Goal: Task Accomplishment & Management: Complete application form

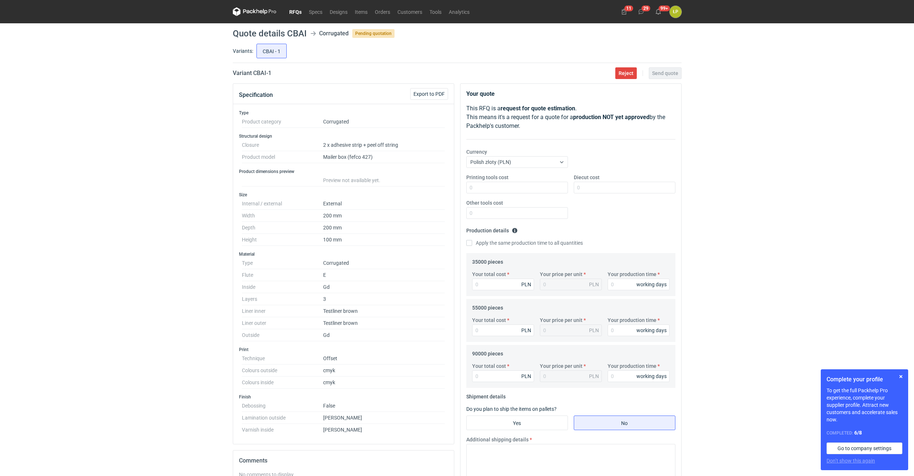
click at [902, 372] on div "Complete your profile To get the full Packhelp Pro experience, complete your su…" at bounding box center [864, 420] width 87 height 101
click at [902, 376] on button "button" at bounding box center [901, 376] width 9 height 9
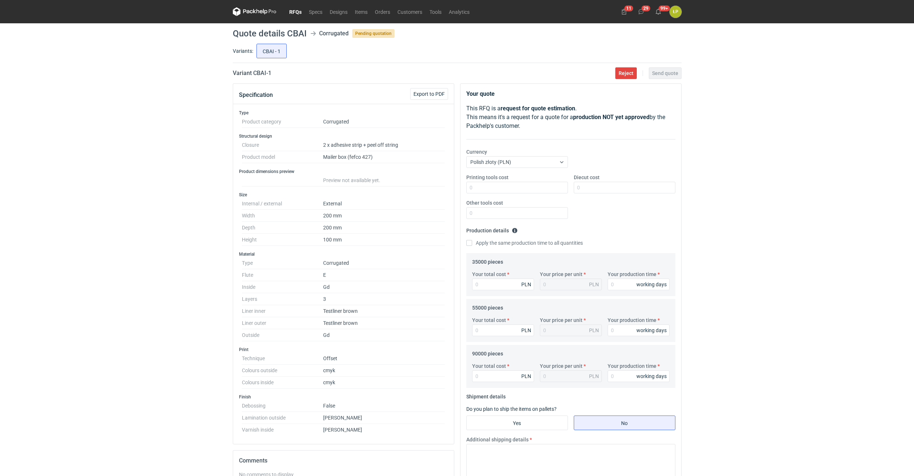
click at [759, 211] on div "RFQs Specs Designs Items Orders Customers Tools Analytics 11 29 99+ ŁP [PERSON_…" at bounding box center [457, 238] width 914 height 476
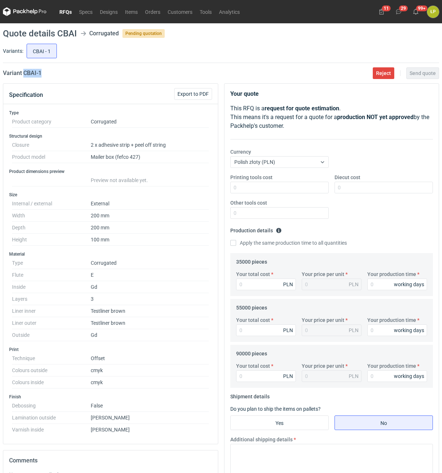
drag, startPoint x: 66, startPoint y: 75, endPoint x: 24, endPoint y: 78, distance: 41.7
click at [24, 78] on main "Quote details CBAI Corrugated Pending quotation Variants: CBAI - 1 Variant CBAI…" at bounding box center [221, 324] width 442 height 602
copy h2 "CBAI - 1"
click at [289, 193] on input "Printing tools cost" at bounding box center [279, 188] width 98 height 12
click at [289, 188] on input "Printing tools cost" at bounding box center [279, 188] width 98 height 12
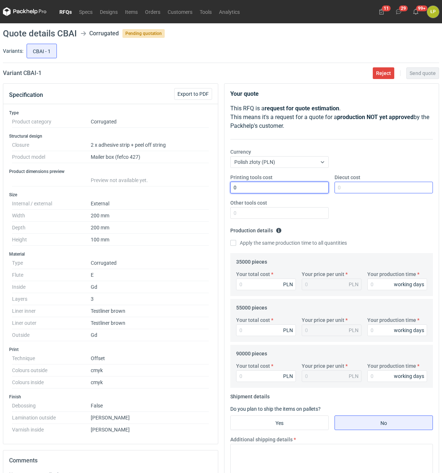
type input "0"
click at [354, 192] on input "Diecut cost" at bounding box center [384, 188] width 98 height 12
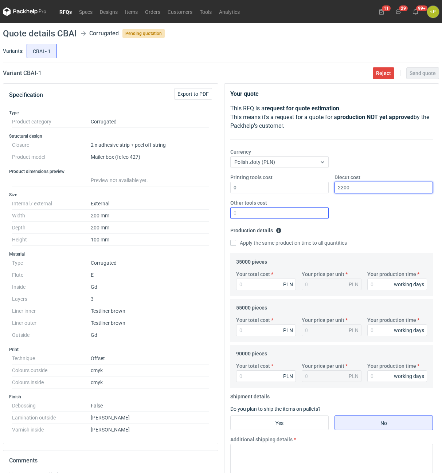
type input "2200"
click at [285, 209] on input "Other tools cost" at bounding box center [279, 213] width 98 height 12
type input "0"
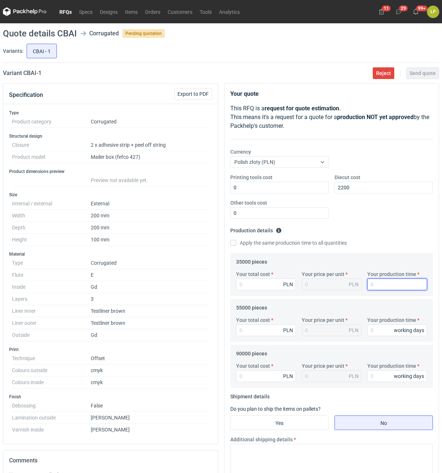
click at [370, 282] on input "Your production time" at bounding box center [397, 285] width 60 height 12
type input "15"
click at [279, 247] on div "Apply the same production time to all quantities" at bounding box center [331, 243] width 203 height 8
click at [277, 246] on label "Apply the same production time to all quantities" at bounding box center [288, 242] width 117 height 7
click at [236, 246] on input "Apply the same production time to all quantities" at bounding box center [233, 243] width 6 height 6
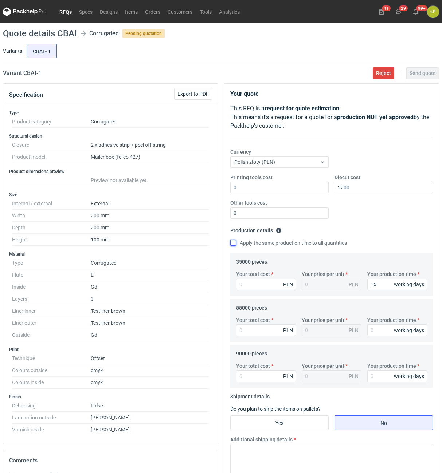
checkbox input "true"
type input "15"
click at [274, 292] on div "Your total cost PLN Your price per unit PLN Your production time 15 working days" at bounding box center [331, 284] width 197 height 26
click at [274, 286] on input "Your total cost" at bounding box center [266, 285] width 60 height 12
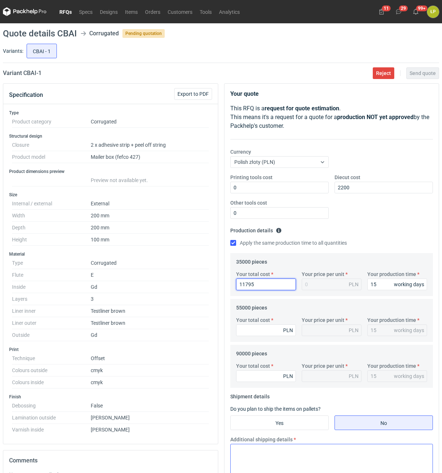
type input "117950"
type input "3.37"
type input "117950"
click at [261, 332] on input "Your total cost" at bounding box center [266, 331] width 60 height 12
type input "181500"
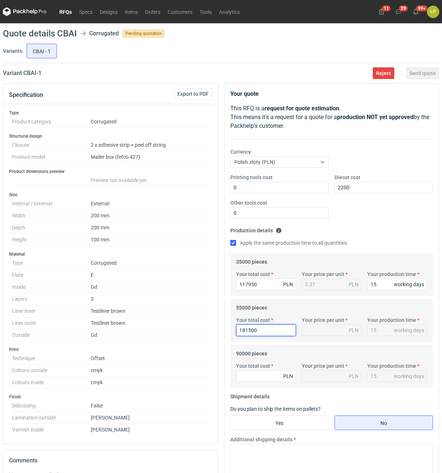
type input "3.3"
type input "181500"
click at [273, 378] on input "Your total cost" at bounding box center [266, 377] width 60 height 12
type input "288900"
type input "3.21"
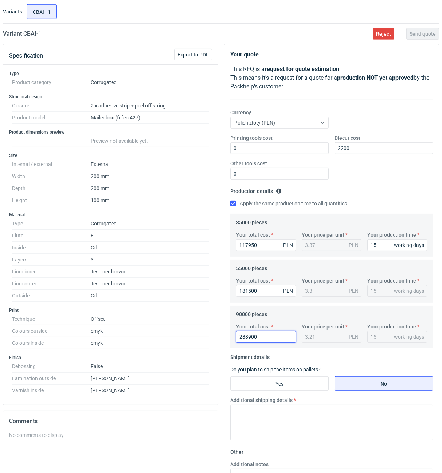
scroll to position [62, 0]
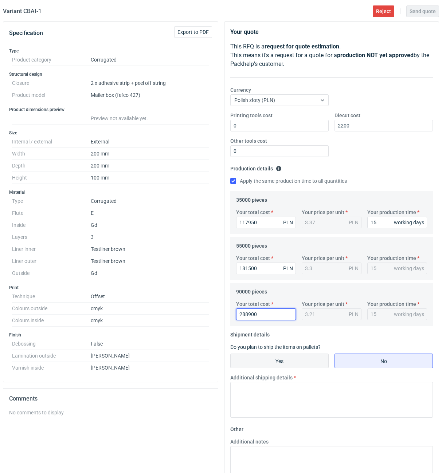
type input "288900"
click at [272, 359] on input "Yes" at bounding box center [280, 361] width 98 height 14
radio input "true"
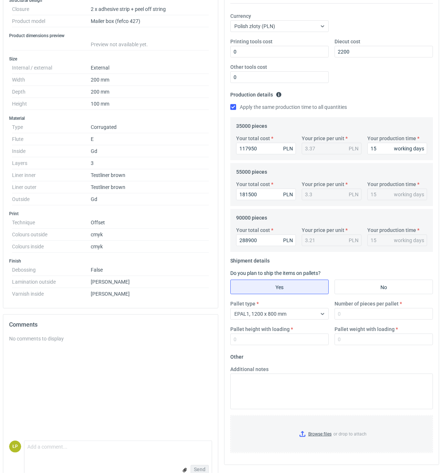
scroll to position [152, 0]
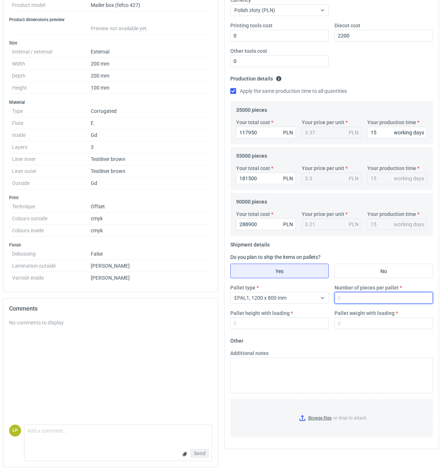
click at [340, 303] on input "Number of pieces per pallet" at bounding box center [384, 298] width 98 height 12
type input "1600"
click at [298, 321] on input "Pallet height with loading" at bounding box center [279, 324] width 98 height 12
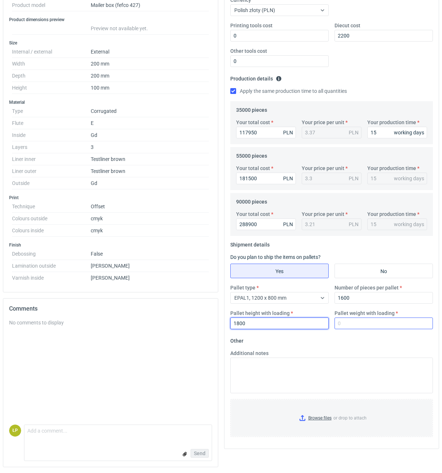
type input "1800"
click at [347, 323] on input "Pallet weight with loading" at bounding box center [384, 324] width 98 height 12
click at [391, 328] on input "Pallet weight with loading" at bounding box center [384, 324] width 98 height 12
type input "540"
click at [384, 346] on fieldset "Other Additional notes Browse files or drop to attach" at bounding box center [331, 389] width 203 height 108
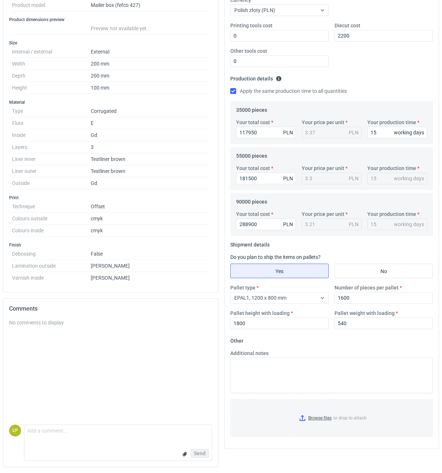
scroll to position [0, 0]
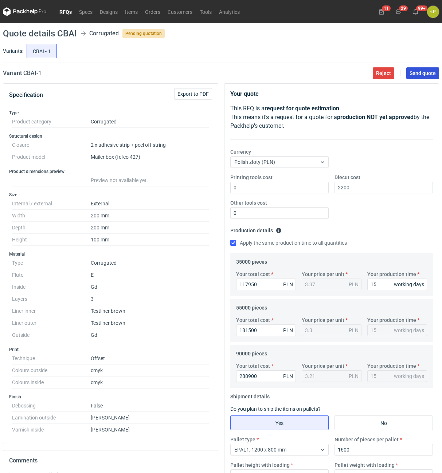
click at [421, 77] on main "Quote details CBAI Corrugated Pending quotation Variants: CBAI - 1 Variant CBAI…" at bounding box center [221, 324] width 442 height 602
click at [422, 74] on span "Send quote" at bounding box center [423, 73] width 26 height 5
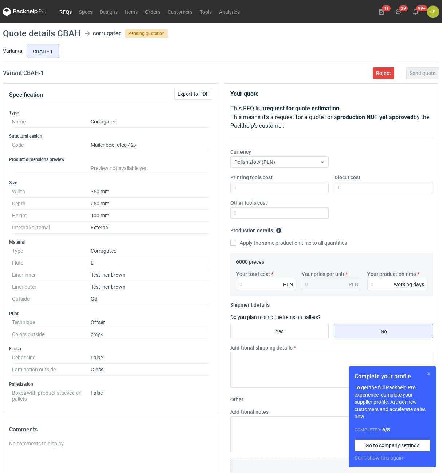
click at [429, 372] on button "button" at bounding box center [429, 374] width 9 height 9
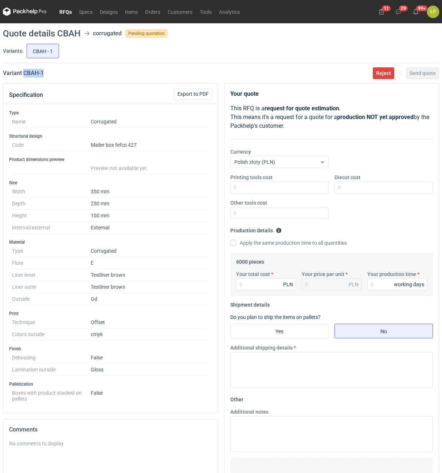
drag, startPoint x: 61, startPoint y: 79, endPoint x: 24, endPoint y: 77, distance: 37.2
click at [24, 77] on main "Quote details CBAH corrugated Pending quotation Variants: CBAH - 1 Variant CBAH…" at bounding box center [221, 308] width 442 height 571
copy h2 "CBAH - 1"
click at [270, 191] on input "Printing tools cost" at bounding box center [279, 188] width 98 height 12
type input "0"
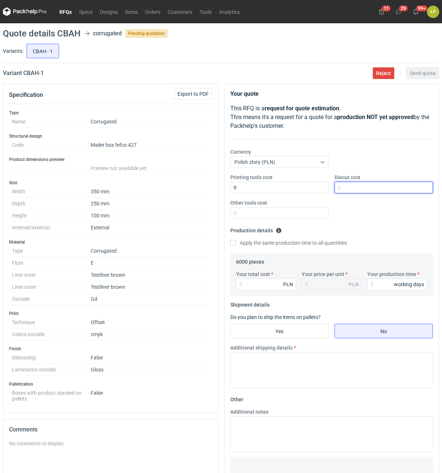
click at [338, 186] on input "Diecut cost" at bounding box center [384, 188] width 98 height 12
type input "1700"
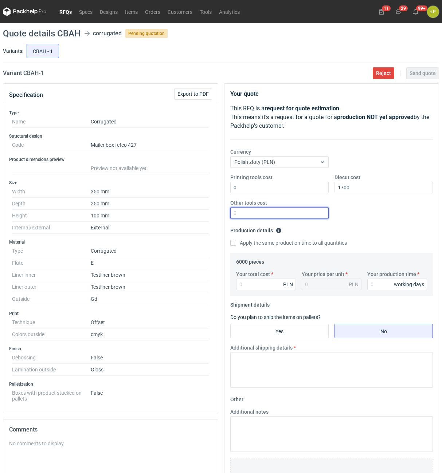
click at [288, 216] on input "Other tools cost" at bounding box center [279, 213] width 98 height 12
type input "0"
click at [383, 285] on input "Your production time" at bounding box center [397, 285] width 60 height 12
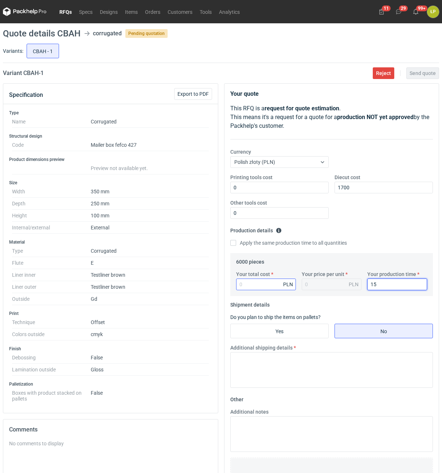
type input "15"
click at [247, 288] on input "Your total cost" at bounding box center [266, 285] width 60 height 12
type input "20720"
type input "3.45"
click at [268, 286] on input "20720" at bounding box center [266, 285] width 60 height 12
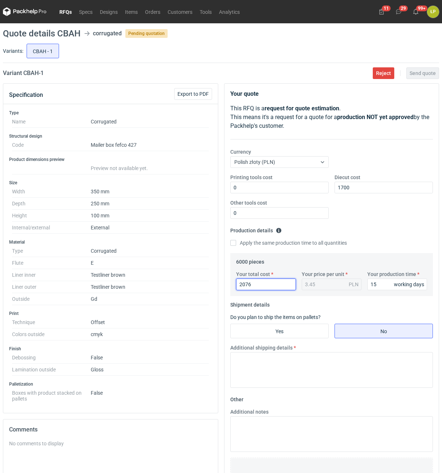
type input "20760"
type input "3.46"
type input "20760"
click at [268, 331] on input "Yes" at bounding box center [280, 331] width 98 height 14
radio input "true"
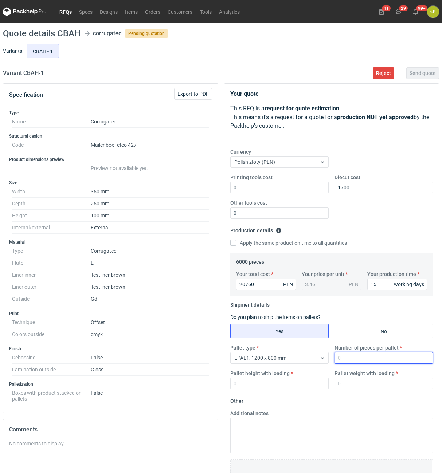
click at [336, 356] on input "Number of pieces per pallet" at bounding box center [384, 358] width 98 height 12
type input "800"
click at [266, 384] on input "Pallet height with loading" at bounding box center [279, 384] width 98 height 12
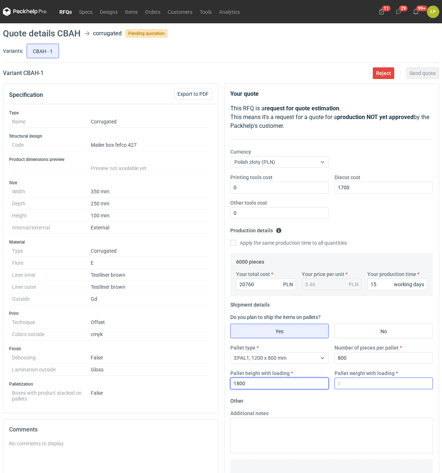
type input "1800"
click at [344, 385] on input "Pallet weight with loading" at bounding box center [384, 384] width 98 height 12
click at [378, 382] on input "Pallet weight with loading" at bounding box center [384, 384] width 98 height 12
type input "305"
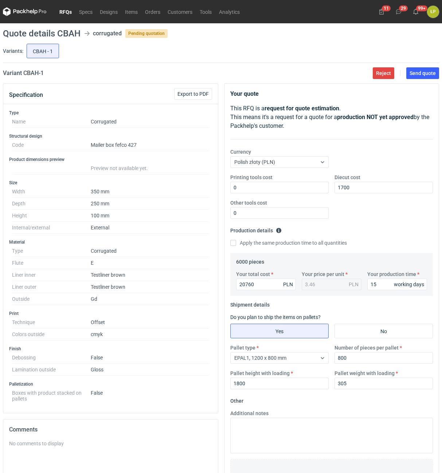
click at [421, 79] on main "Quote details CBAH corrugated Pending quotation Variants: CBAH - 1 Variant CBAH…" at bounding box center [221, 308] width 442 height 571
click at [421, 76] on span "Send quote" at bounding box center [423, 73] width 26 height 5
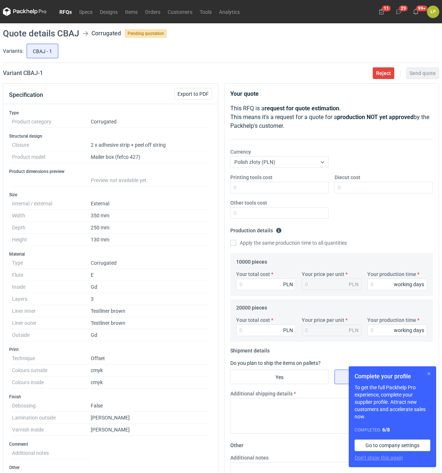
click at [430, 371] on button "button" at bounding box center [429, 374] width 9 height 9
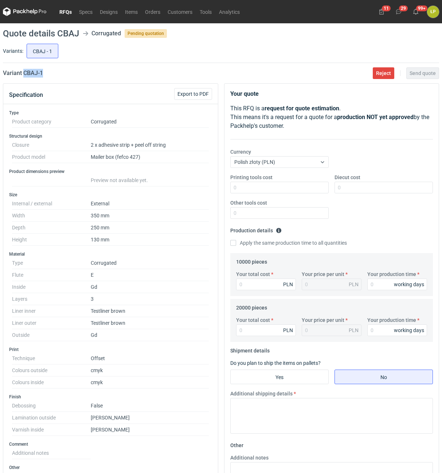
drag, startPoint x: 35, startPoint y: 76, endPoint x: 23, endPoint y: 79, distance: 12.3
click at [23, 79] on main "Quote details CBAJ Corrugated Pending quotation Variants: CBAJ - 1 Variant CBAJ…" at bounding box center [221, 362] width 442 height 678
drag, startPoint x: 52, startPoint y: 88, endPoint x: 55, endPoint y: 73, distance: 15.2
click at [52, 86] on div "Specification Export to PDF" at bounding box center [110, 94] width 215 height 20
drag, startPoint x: 55, startPoint y: 71, endPoint x: 22, endPoint y: 74, distance: 33.3
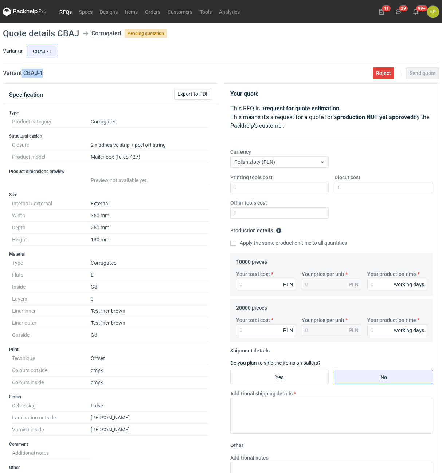
click at [22, 74] on div "Variant CBAJ - 1 Reject Send quote" at bounding box center [221, 73] width 436 height 9
copy h2 "CBAJ - 1"
click at [281, 192] on input "Printing tools cost" at bounding box center [279, 188] width 98 height 12
type input "0"
click at [353, 190] on input "Diecut cost" at bounding box center [384, 188] width 98 height 12
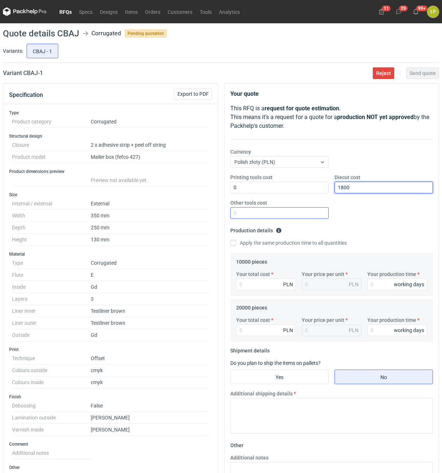
type input "1800"
click at [318, 211] on input "Other tools cost" at bounding box center [279, 213] width 98 height 12
type input "0"
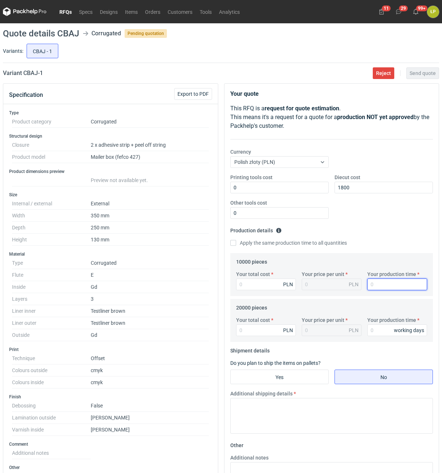
click at [380, 282] on input "Your production time" at bounding box center [397, 285] width 60 height 12
type input "15"
click at [269, 245] on label "Apply the same production time to all quantities" at bounding box center [288, 242] width 117 height 7
click at [236, 245] on input "Apply the same production time to all quantities" at bounding box center [233, 243] width 6 height 6
checkbox input "true"
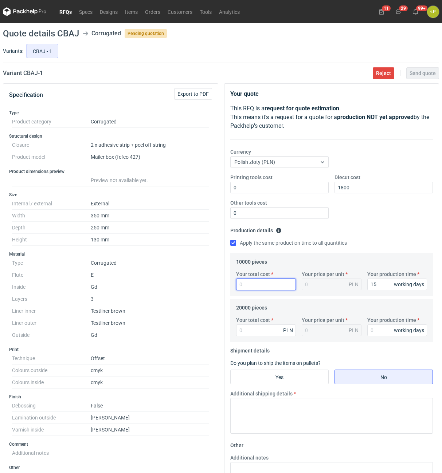
type input "15"
click at [270, 284] on input "Your total cost" at bounding box center [266, 285] width 60 height 12
type input "65200"
type input "6.52"
type input "126"
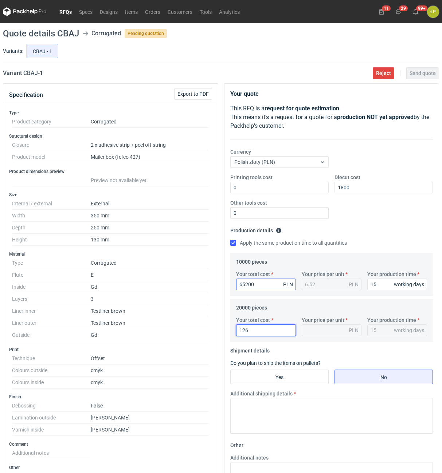
type input "0.01"
type input "126200"
type input "6.31"
type input "126200"
click at [288, 372] on input "Yes" at bounding box center [280, 377] width 98 height 14
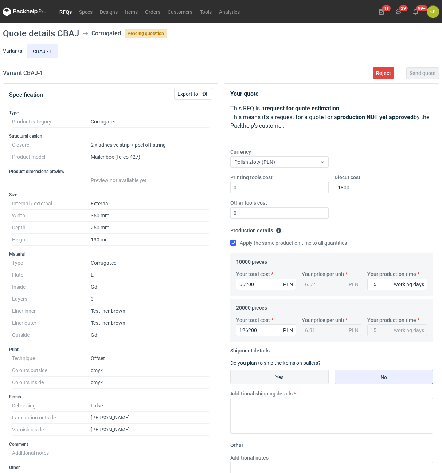
radio input "true"
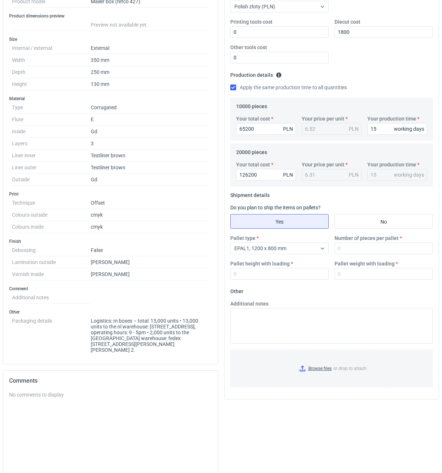
scroll to position [186, 0]
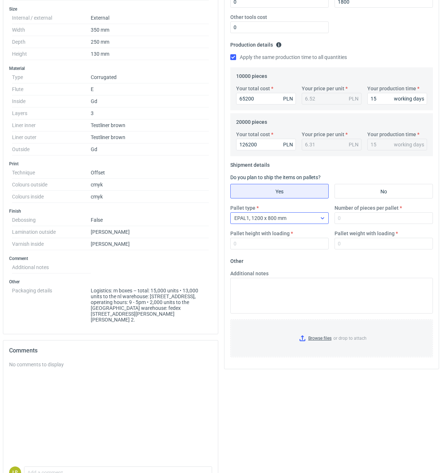
click at [287, 220] on div "EPAL1, 1200 x 800 mm" at bounding box center [274, 218] width 86 height 10
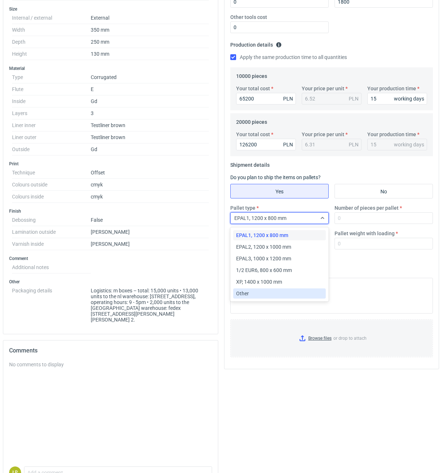
click at [262, 292] on div "Other" at bounding box center [279, 293] width 87 height 7
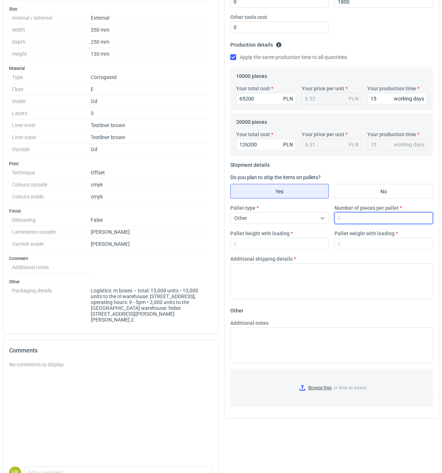
click at [354, 221] on input "Number of pieces per pallet" at bounding box center [384, 218] width 98 height 12
type input "800"
type input "1800"
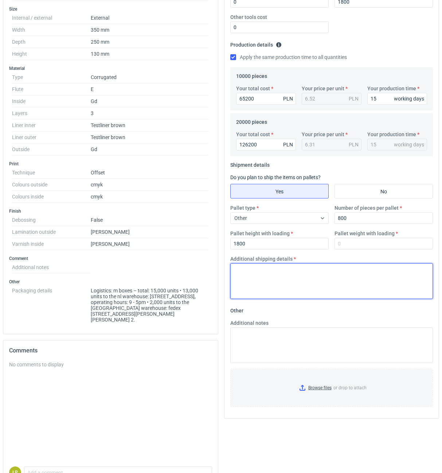
click at [318, 270] on textarea "Additional shipping details" at bounding box center [331, 282] width 203 height 36
type textarea "Obrys palety 1200x870mm"
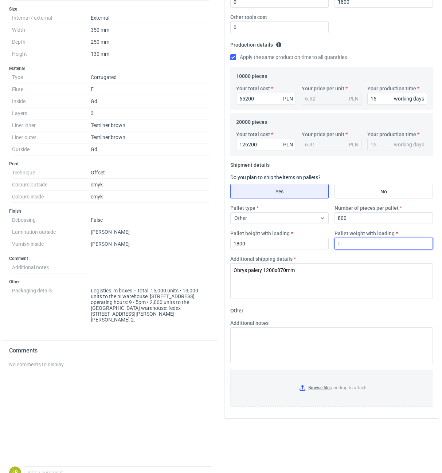
click at [356, 243] on input "Pallet weight with loading" at bounding box center [384, 244] width 98 height 12
type input "500"
click at [364, 258] on div "Additional shipping details Obrys palety 1200x870mm" at bounding box center [331, 277] width 209 height 44
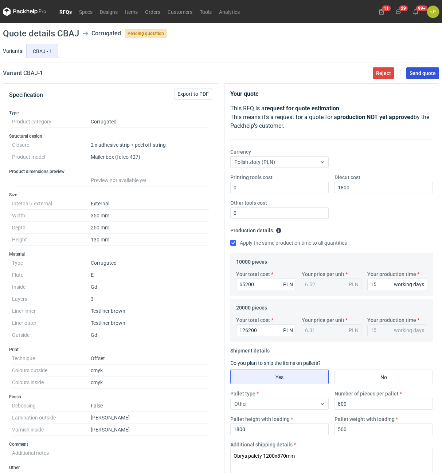
click at [417, 75] on span "Send quote" at bounding box center [423, 73] width 26 height 5
